Goal: Communication & Community: Share content

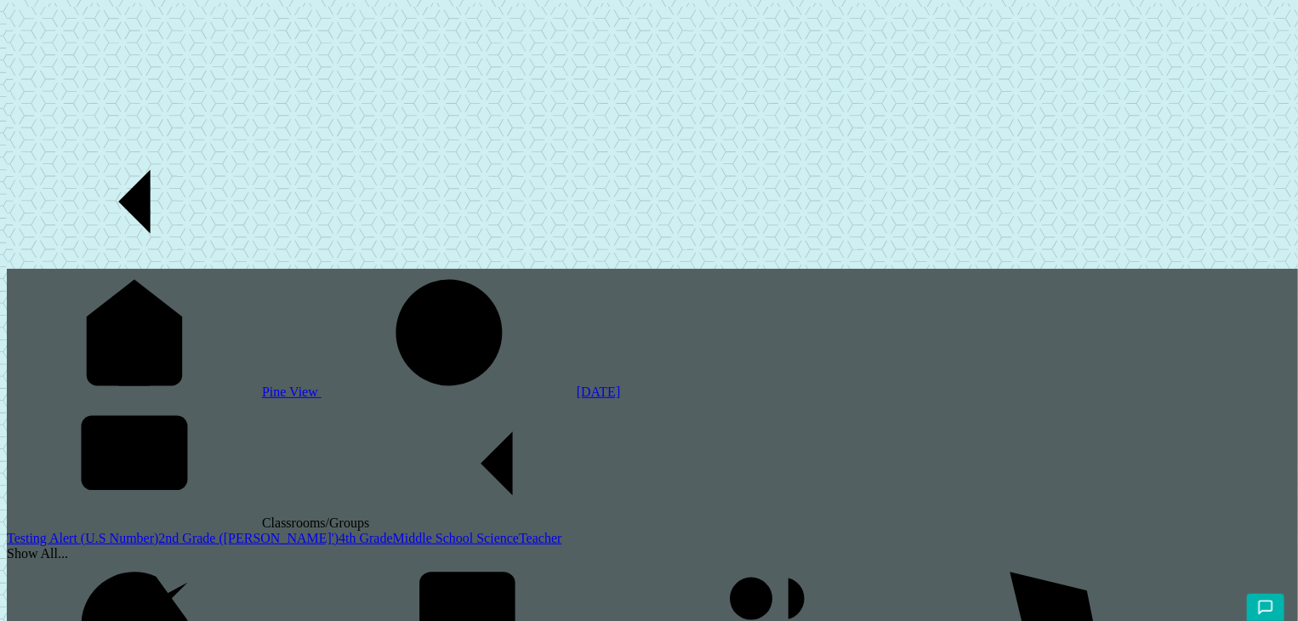
click at [158, 531] on link "2nd Grade ([PERSON_NAME]')" at bounding box center [248, 538] width 180 height 14
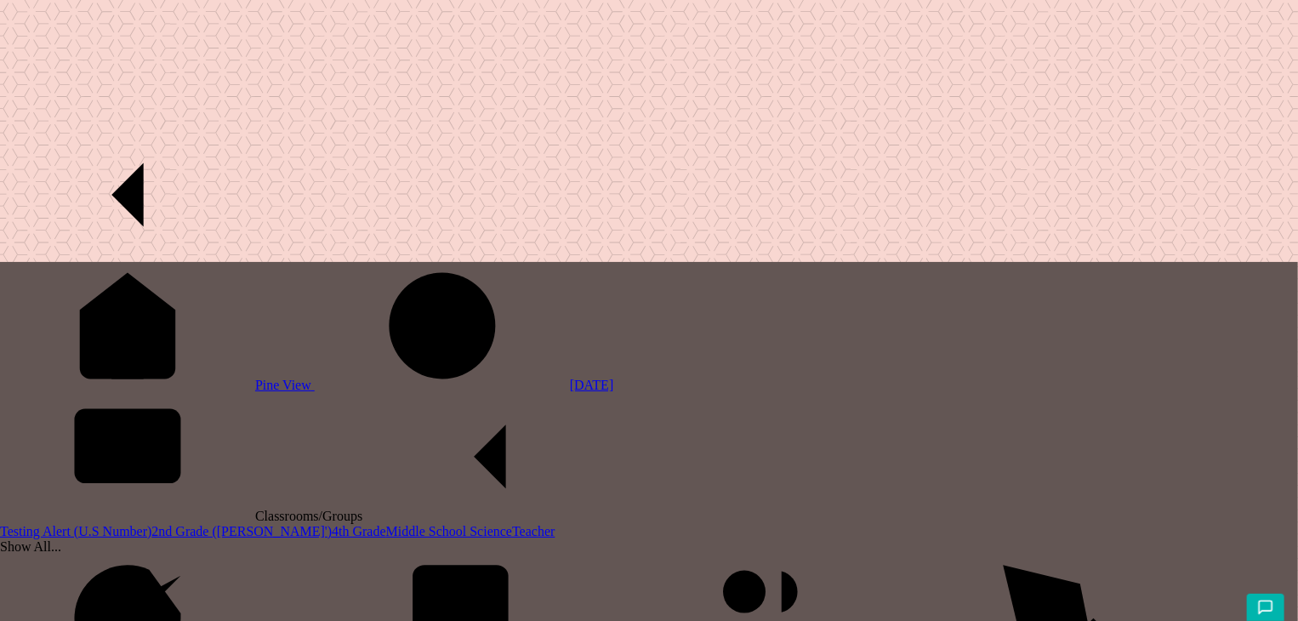
type input "clone"
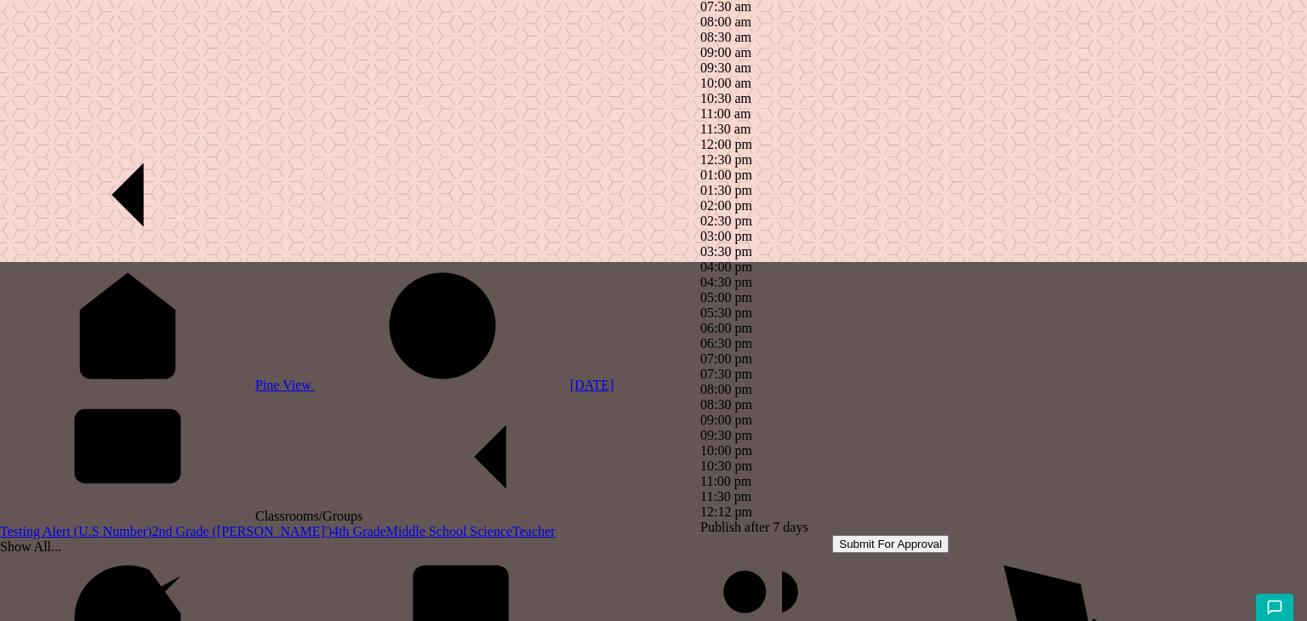
type input "1st"
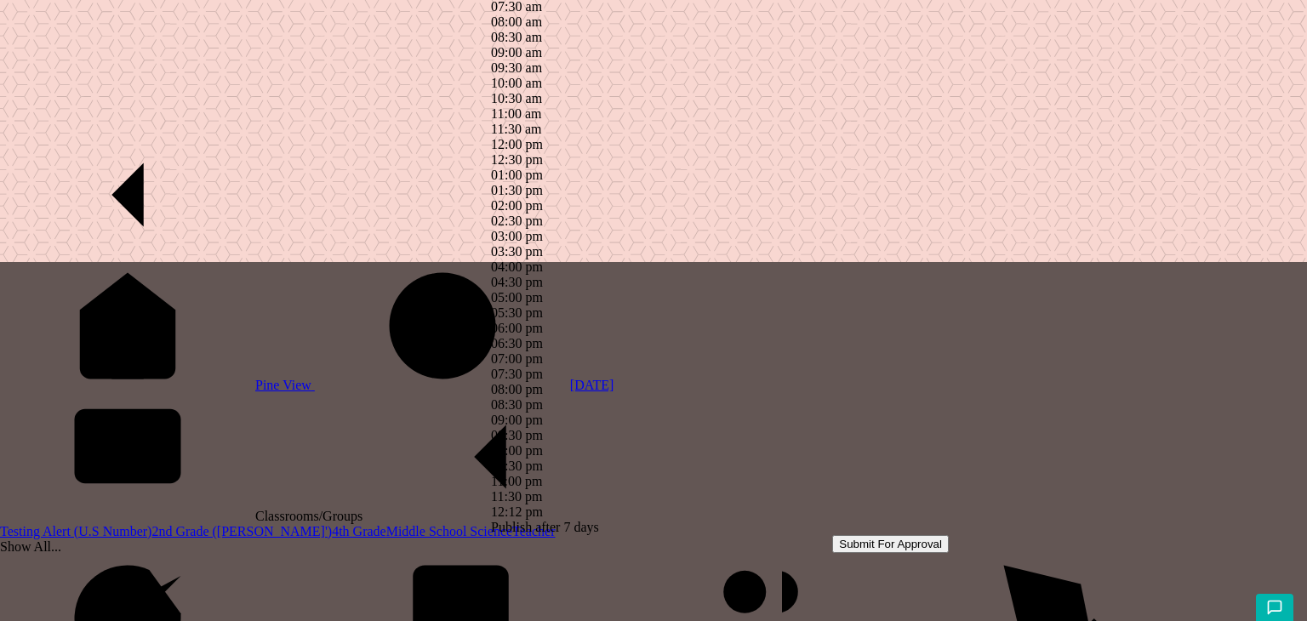
type input "4th"
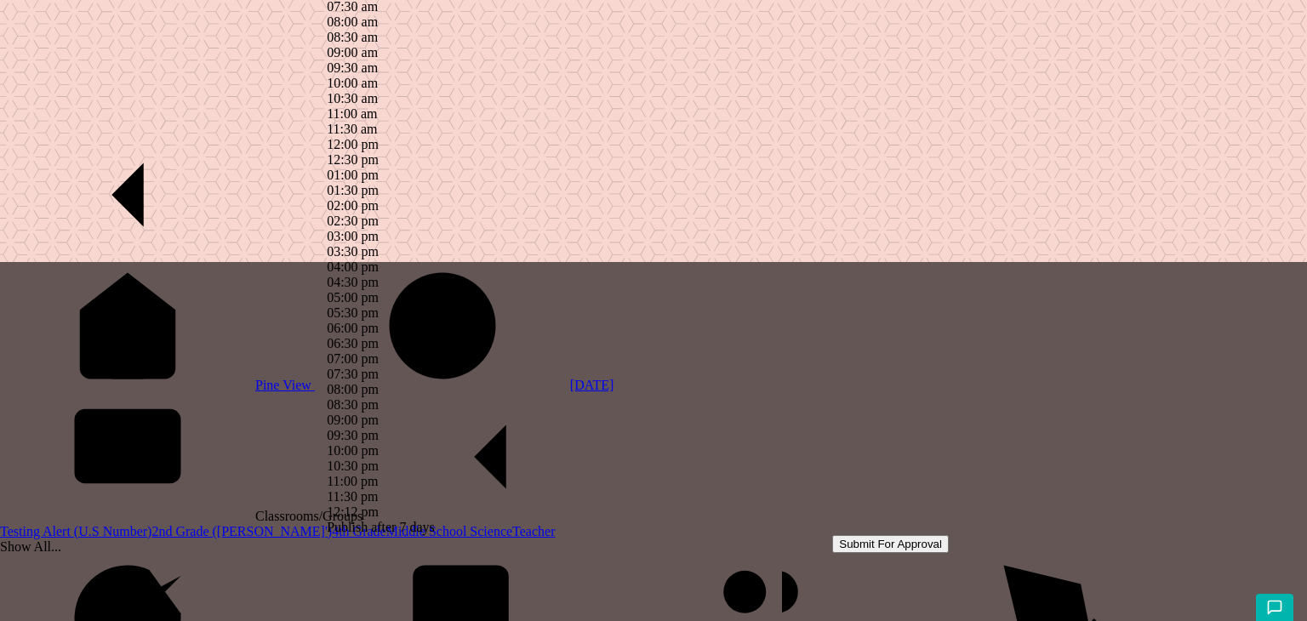
type input "8"
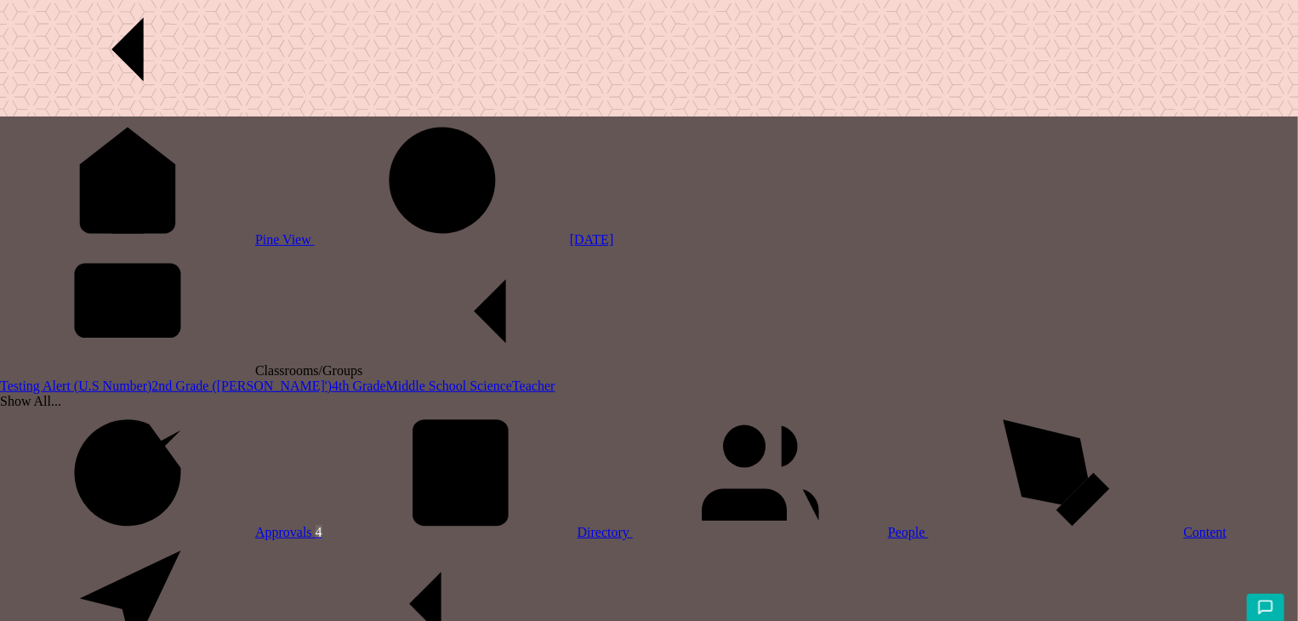
scroll to position [146, 0]
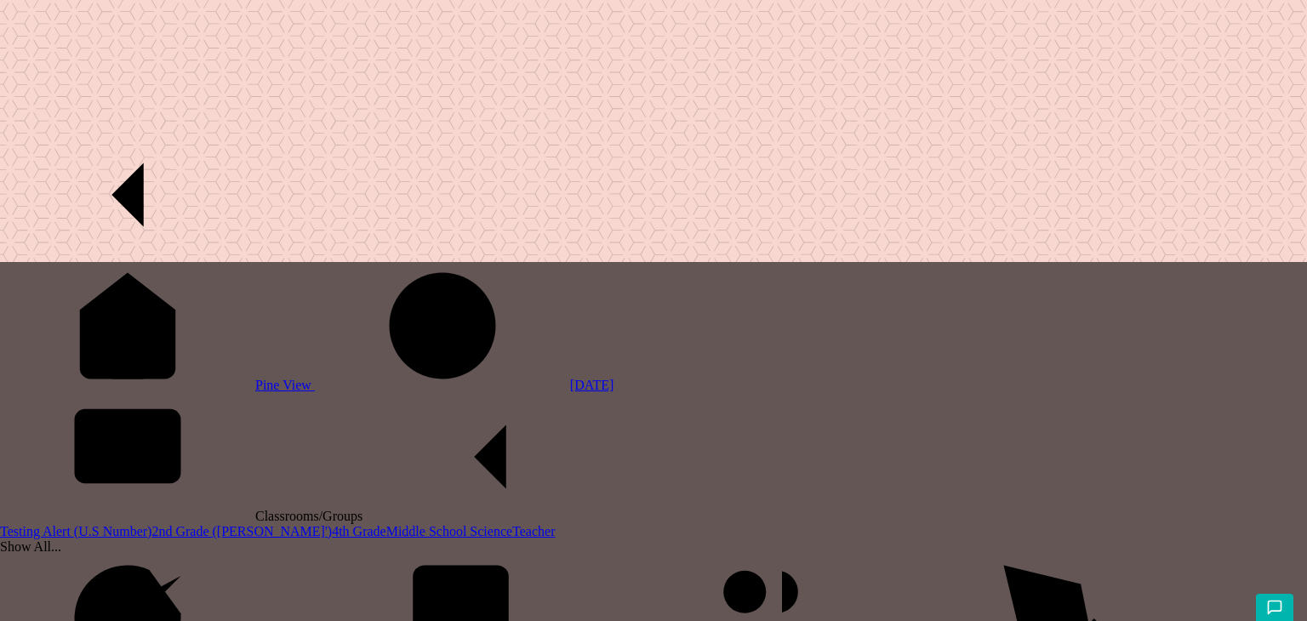
type input "clone2"
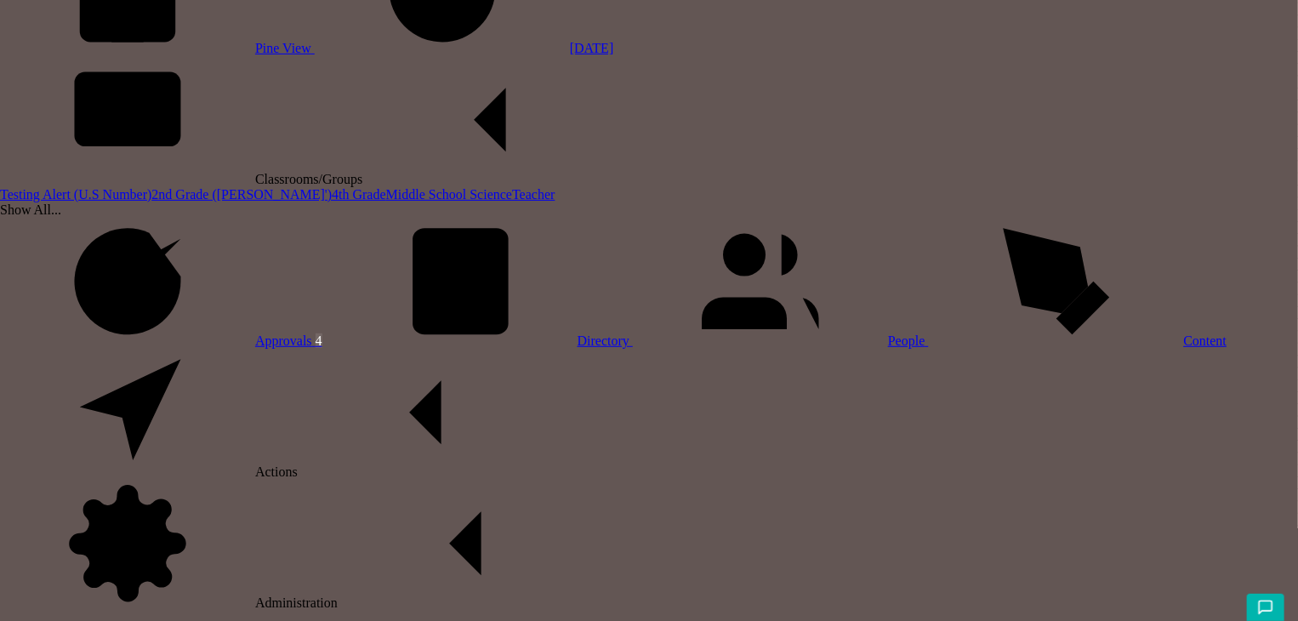
scroll to position [340, 0]
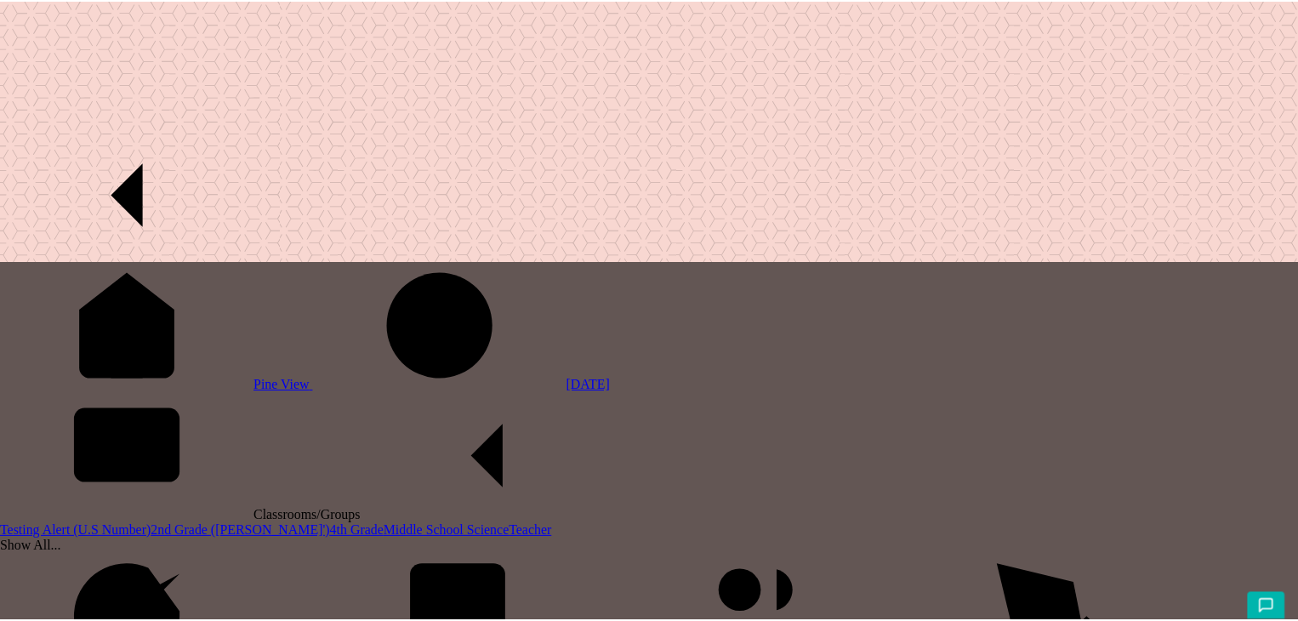
scroll to position [551, 0]
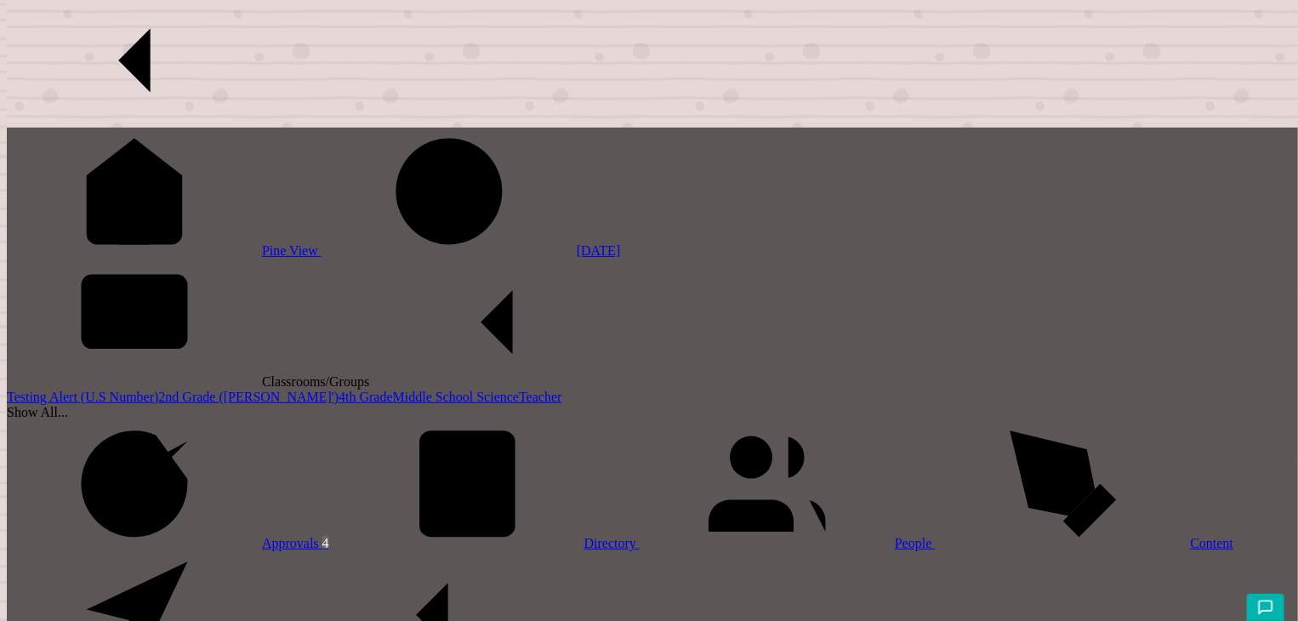
scroll to position [124, 0]
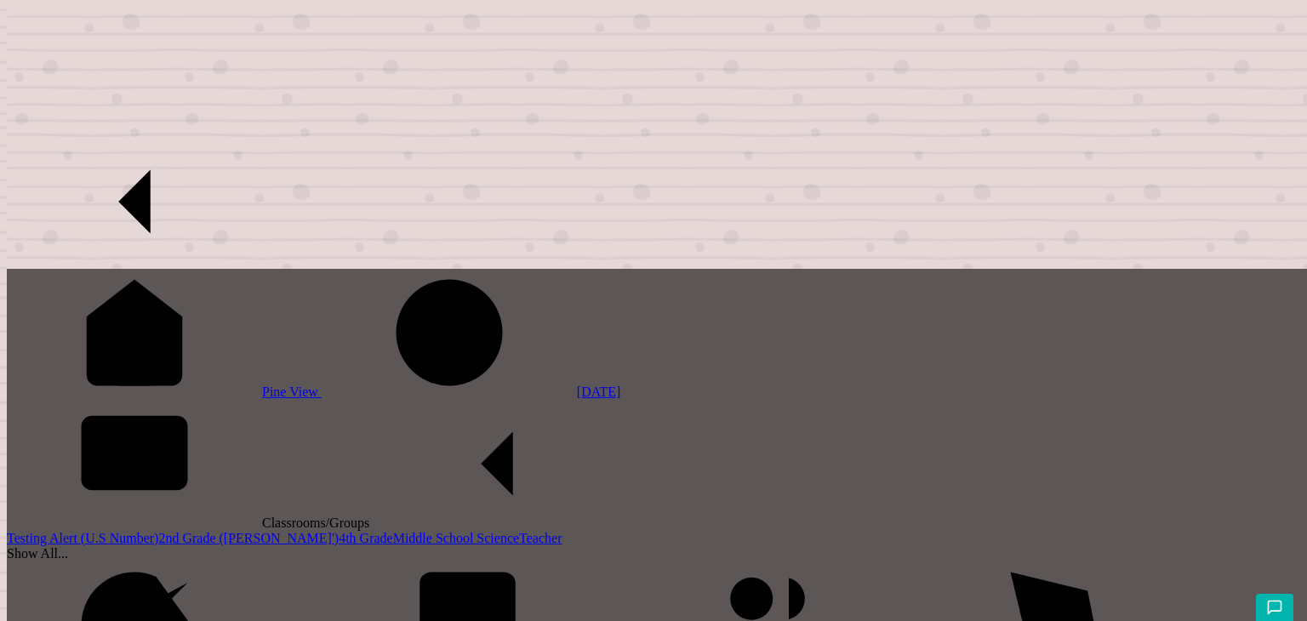
type input "clone4"
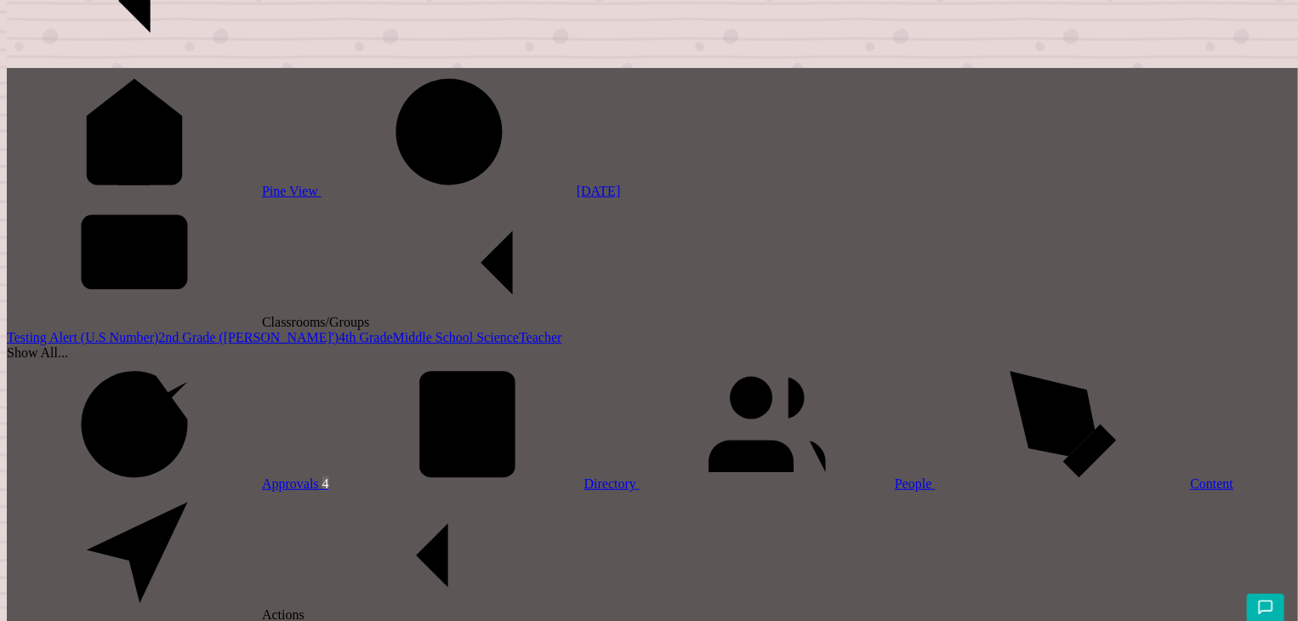
scroll to position [201, 0]
